Goal: Transaction & Acquisition: Purchase product/service

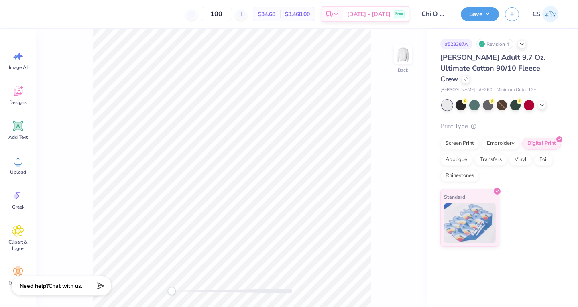
click at [20, 130] on icon at bounding box center [18, 126] width 12 height 12
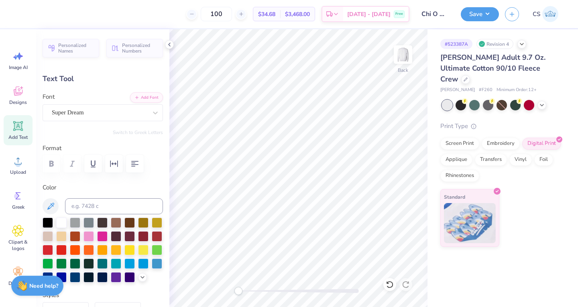
scroll to position [6, 4]
type textarea "Homecoming 2025"
click at [48, 209] on icon at bounding box center [50, 206] width 7 height 7
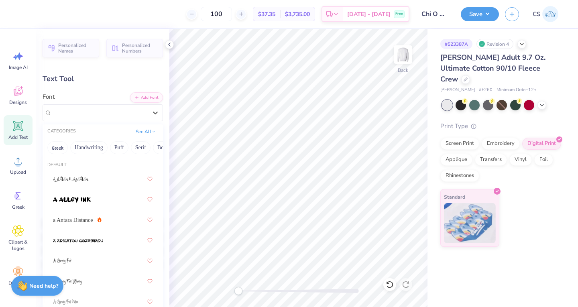
scroll to position [1515, 0]
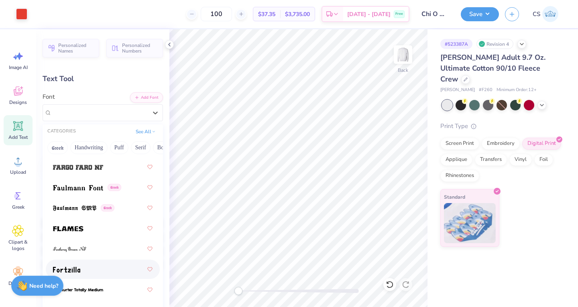
scroll to position [2537, 0]
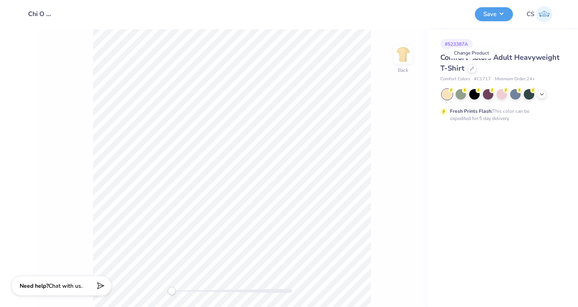
click at [472, 67] on icon at bounding box center [472, 69] width 4 height 4
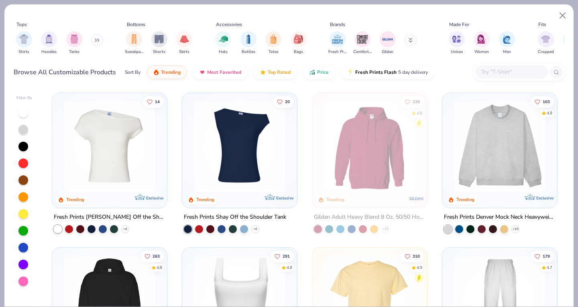
click at [24, 41] on img "filter for Shirts" at bounding box center [23, 39] width 9 height 9
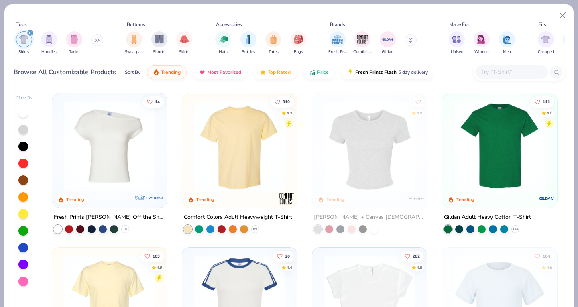
click at [20, 215] on div at bounding box center [23, 214] width 10 height 10
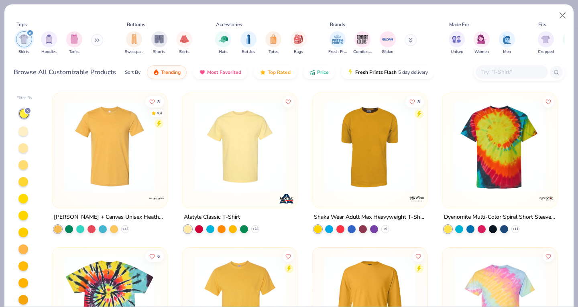
click at [220, 167] on img at bounding box center [239, 146] width 99 height 91
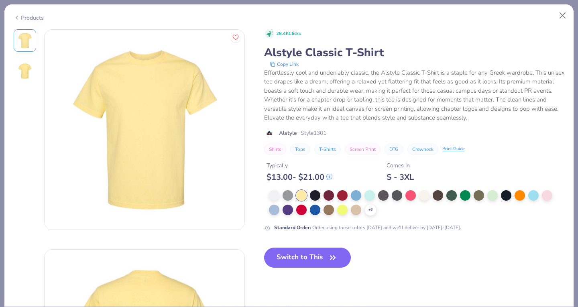
click at [139, 114] on img at bounding box center [145, 130] width 200 height 200
click at [560, 10] on button "Close" at bounding box center [562, 15] width 15 height 15
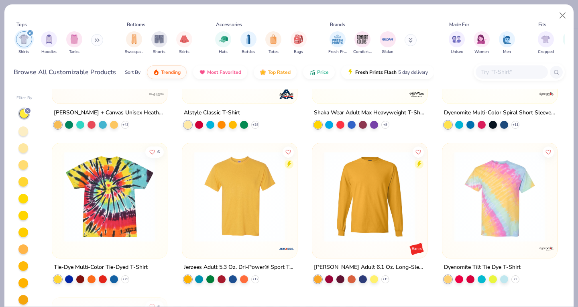
scroll to position [105, 0]
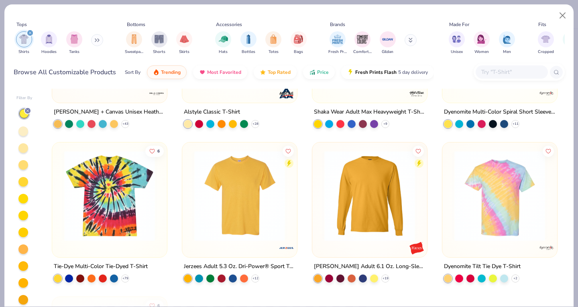
click at [215, 196] on img at bounding box center [239, 195] width 99 height 91
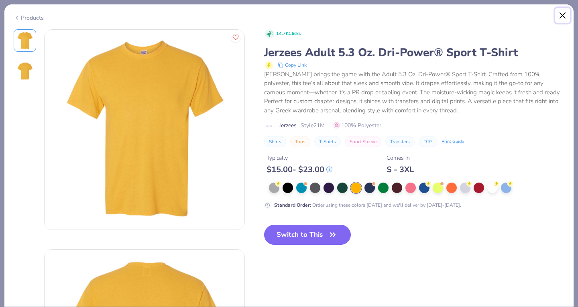
click at [562, 14] on button "Close" at bounding box center [562, 15] width 15 height 15
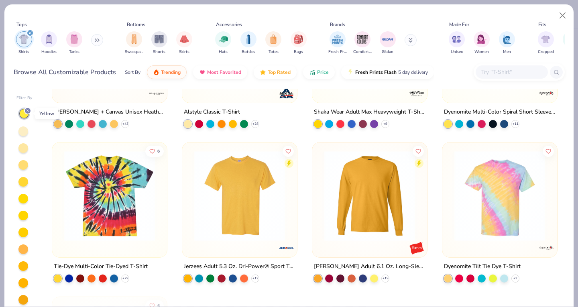
click at [29, 109] on icon at bounding box center [27, 110] width 5 height 5
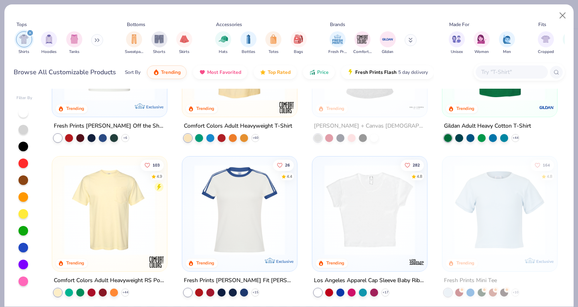
scroll to position [95, 0]
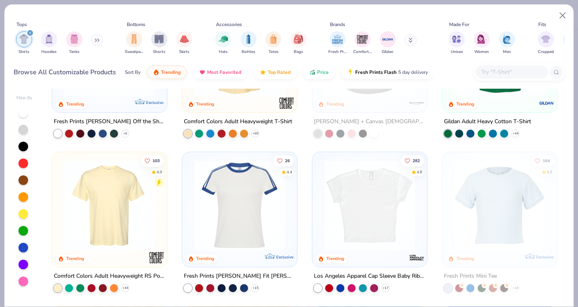
click at [116, 220] on img at bounding box center [109, 205] width 99 height 91
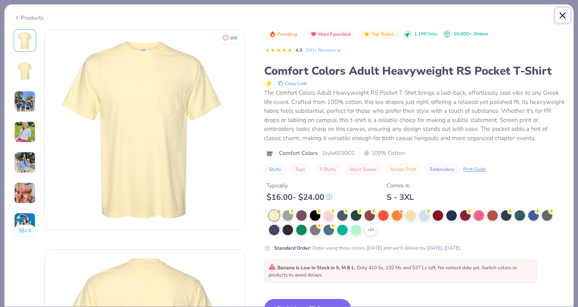
click at [561, 16] on button "Close" at bounding box center [562, 15] width 15 height 15
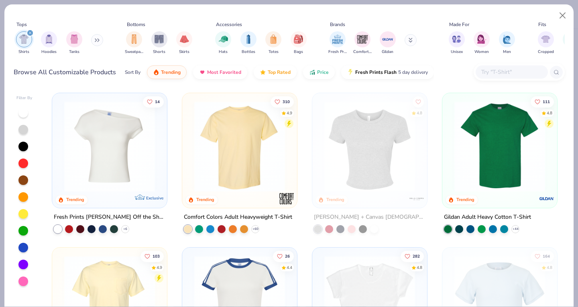
click at [508, 180] on img at bounding box center [499, 146] width 99 height 91
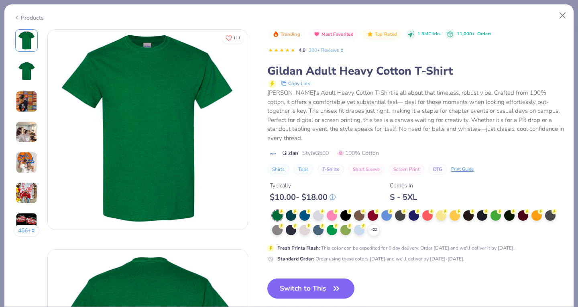
click at [442, 215] on div at bounding box center [441, 215] width 10 height 10
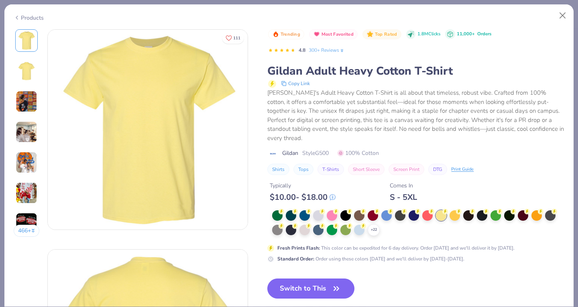
click at [0, 0] on icon at bounding box center [0, 0] width 0 height 0
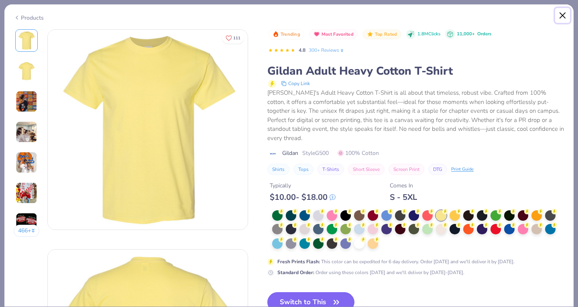
click at [564, 20] on button "Close" at bounding box center [562, 15] width 15 height 15
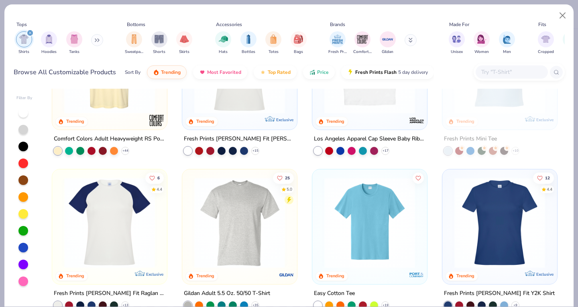
scroll to position [266, 0]
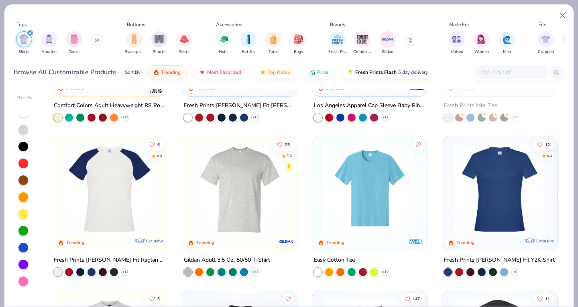
click at [248, 235] on div at bounding box center [239, 191] width 107 height 103
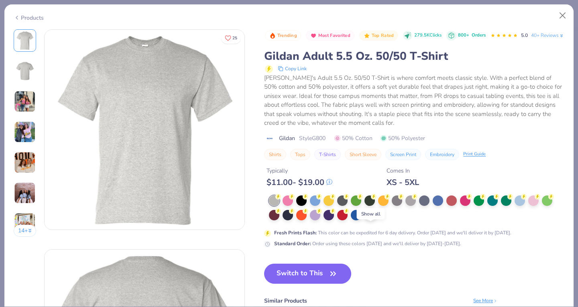
click at [372, 221] on div "+ 13" at bounding box center [370, 215] width 12 height 12
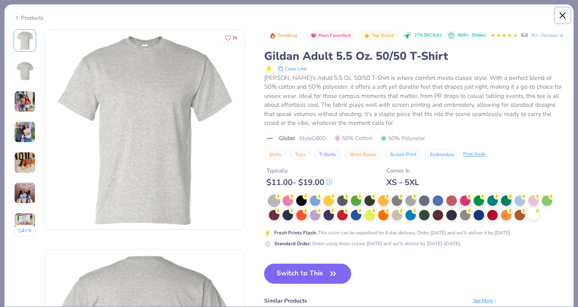
click at [560, 15] on button "Close" at bounding box center [562, 15] width 15 height 15
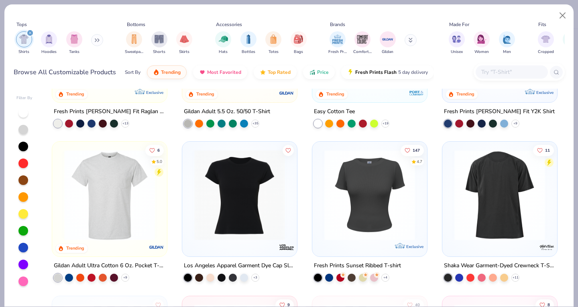
scroll to position [447, 0]
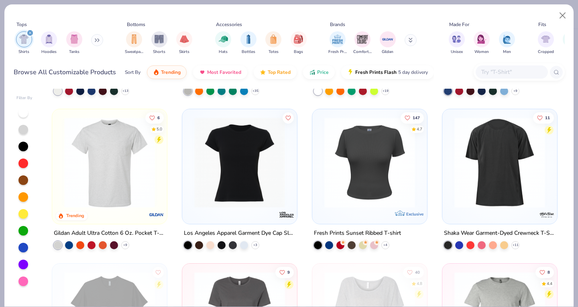
click at [105, 186] on img at bounding box center [109, 162] width 99 height 91
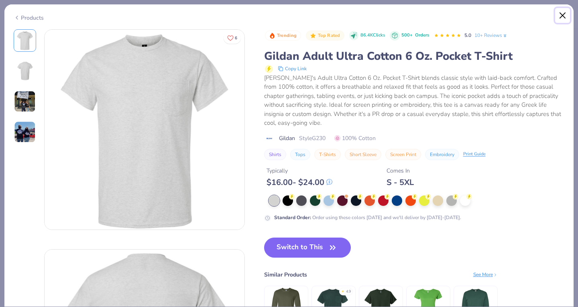
click at [561, 16] on button "Close" at bounding box center [562, 15] width 15 height 15
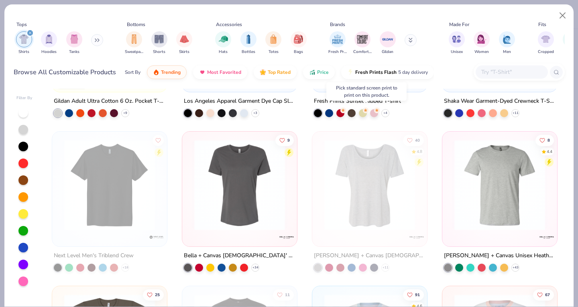
scroll to position [651, 0]
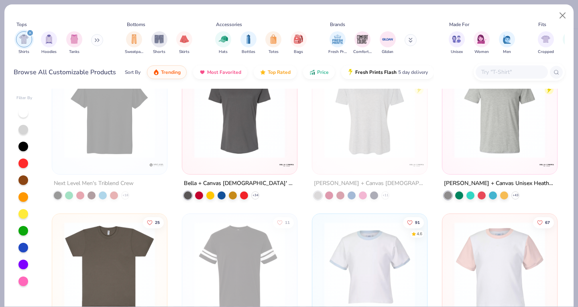
click at [455, 154] on img at bounding box center [499, 112] width 99 height 91
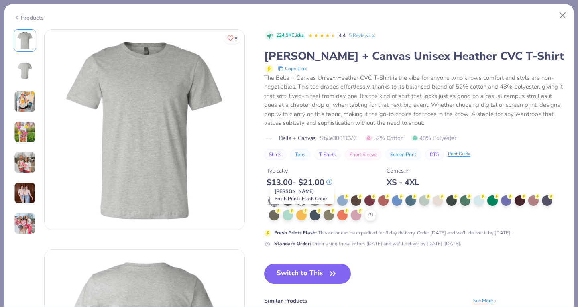
click at [302, 212] on div at bounding box center [301, 215] width 10 height 10
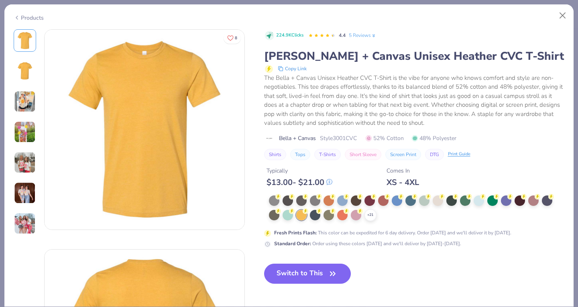
click at [0, 0] on polyline at bounding box center [0, 0] width 0 height 0
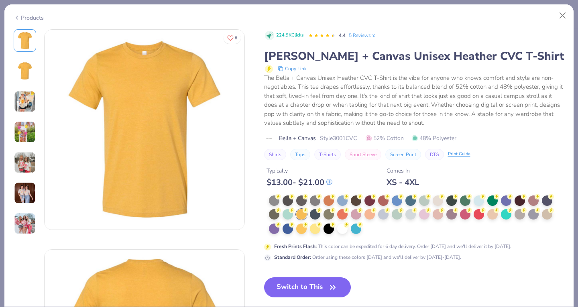
click at [312, 231] on div at bounding box center [315, 229] width 10 height 10
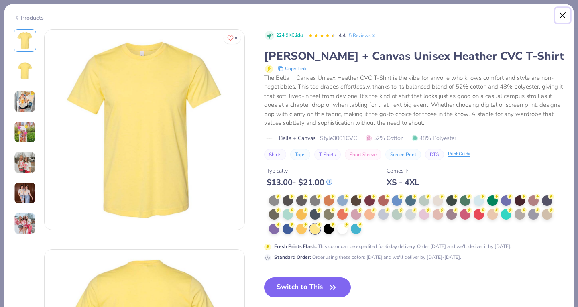
click at [555, 18] on button "Close" at bounding box center [562, 15] width 15 height 15
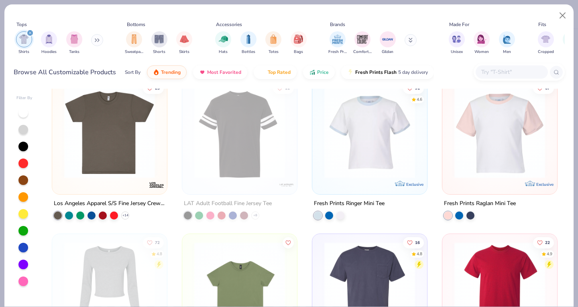
scroll to position [910, 0]
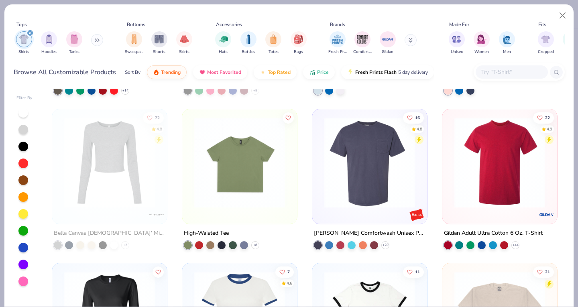
click at [459, 151] on img at bounding box center [499, 162] width 99 height 91
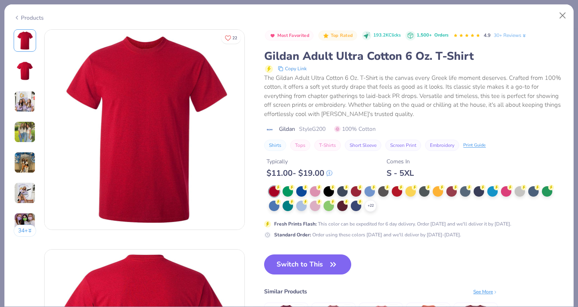
click at [0, 0] on icon at bounding box center [0, 0] width 0 height 0
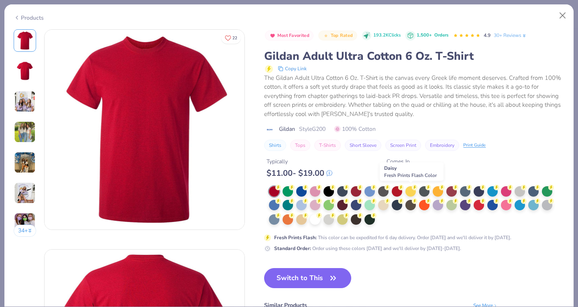
click at [412, 193] on div at bounding box center [410, 191] width 10 height 10
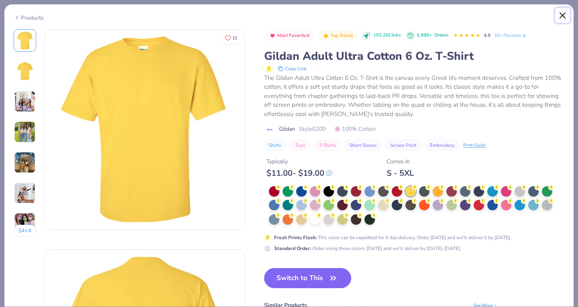
click at [561, 12] on button "Close" at bounding box center [562, 15] width 15 height 15
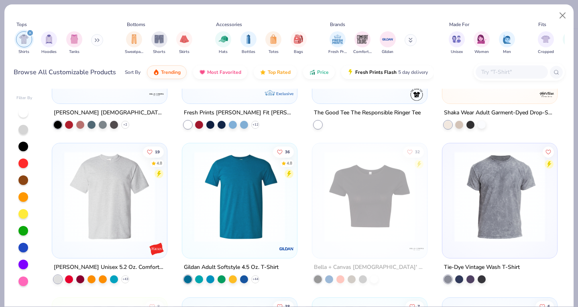
scroll to position [1185, 0]
click at [98, 216] on img at bounding box center [109, 196] width 99 height 91
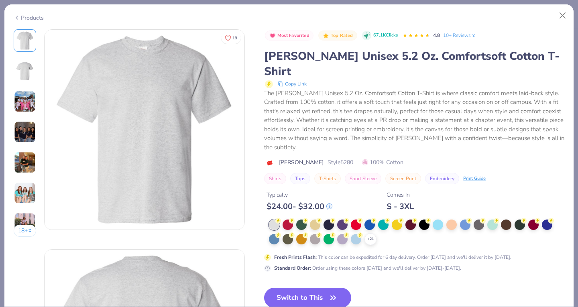
click at [0, 0] on icon at bounding box center [0, 0] width 0 height 0
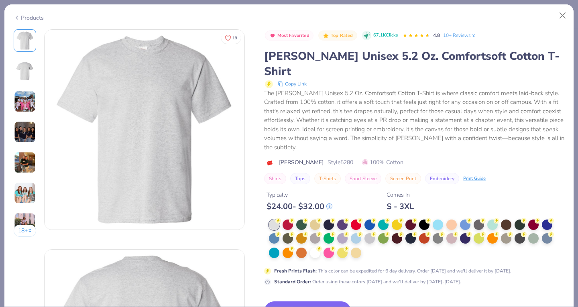
click at [343, 248] on div at bounding box center [342, 253] width 10 height 10
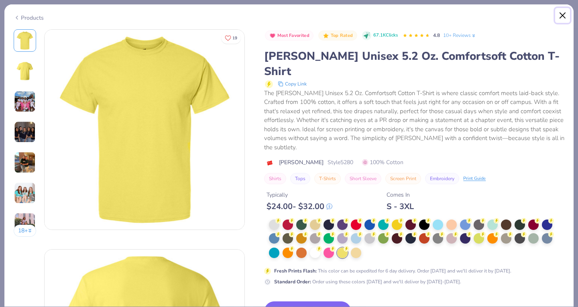
click at [561, 13] on button "Close" at bounding box center [562, 15] width 15 height 15
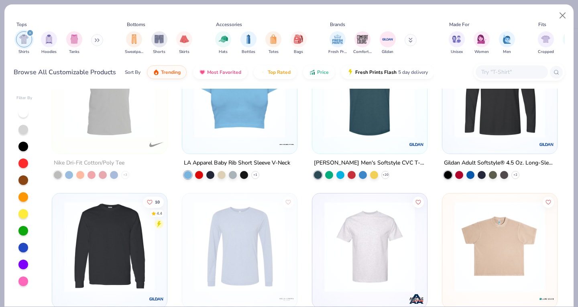
scroll to position [1577, 0]
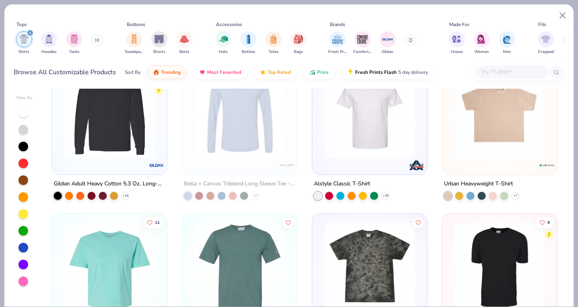
click at [370, 149] on img at bounding box center [369, 112] width 99 height 91
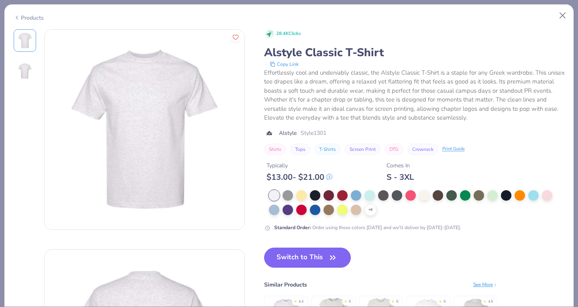
click at [304, 192] on div at bounding box center [301, 195] width 10 height 10
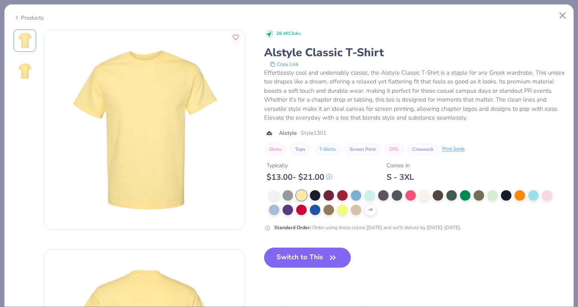
click at [293, 256] on button "Switch to This" at bounding box center [307, 258] width 87 height 20
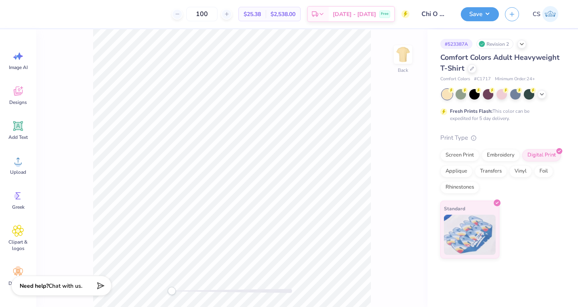
click at [13, 128] on icon at bounding box center [18, 126] width 12 height 12
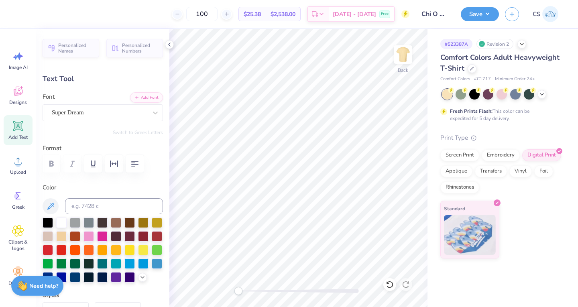
scroll to position [6, 4]
type textarea "Homecoming 2025"
click at [54, 205] on icon at bounding box center [51, 206] width 10 height 10
